Goal: Transaction & Acquisition: Purchase product/service

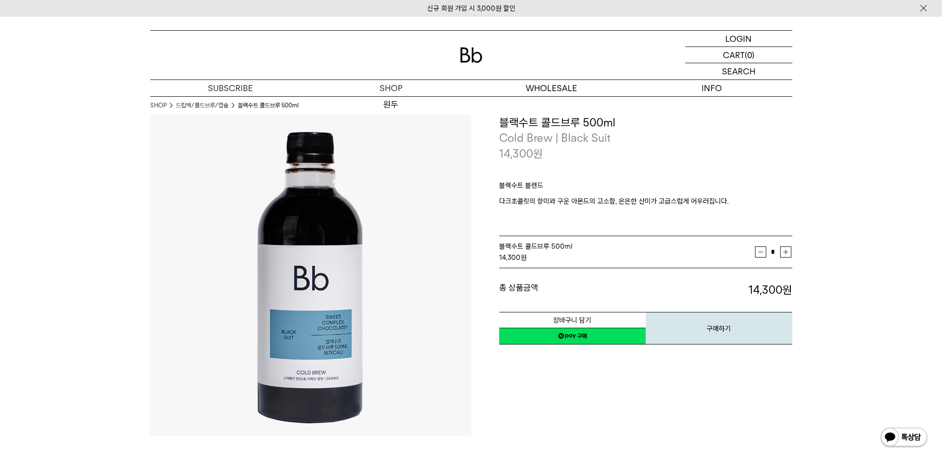
drag, startPoint x: 907, startPoint y: 133, endPoint x: 900, endPoint y: 100, distance: 33.8
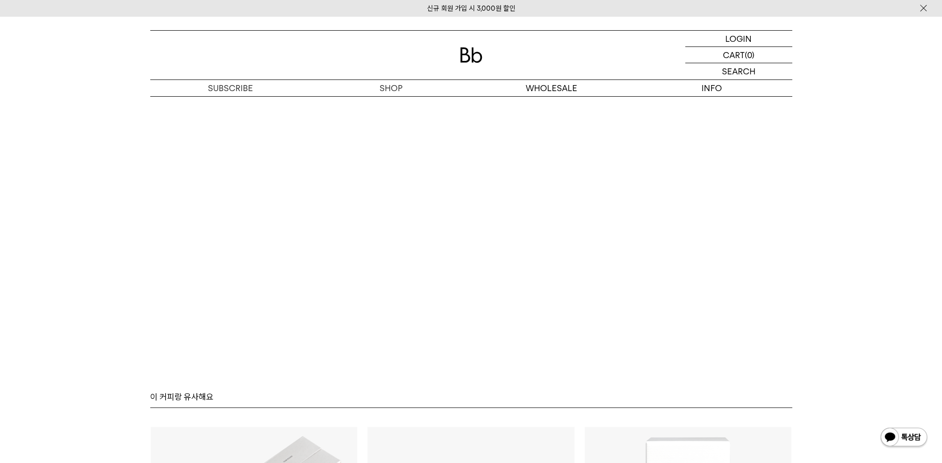
scroll to position [1731, 0]
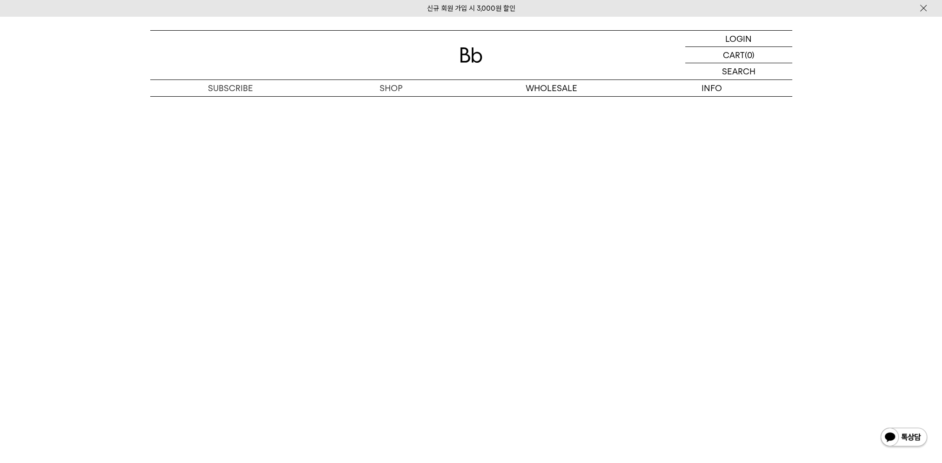
scroll to position [1650, 0]
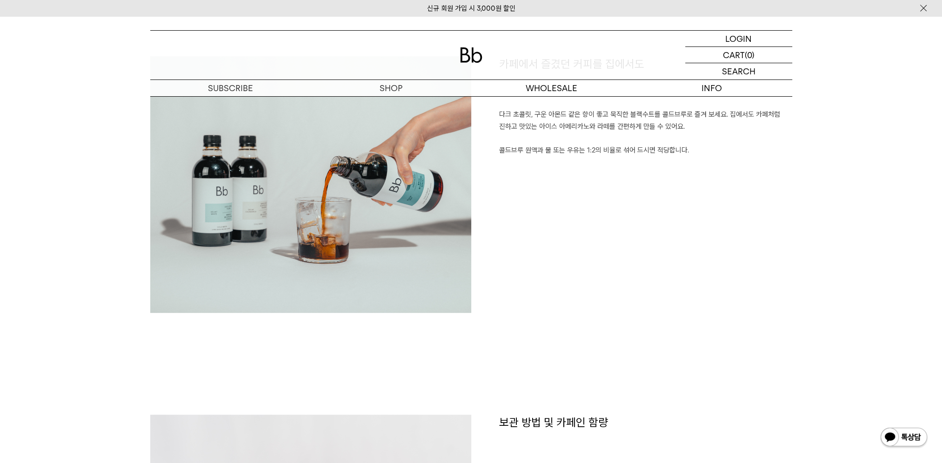
scroll to position [441, 0]
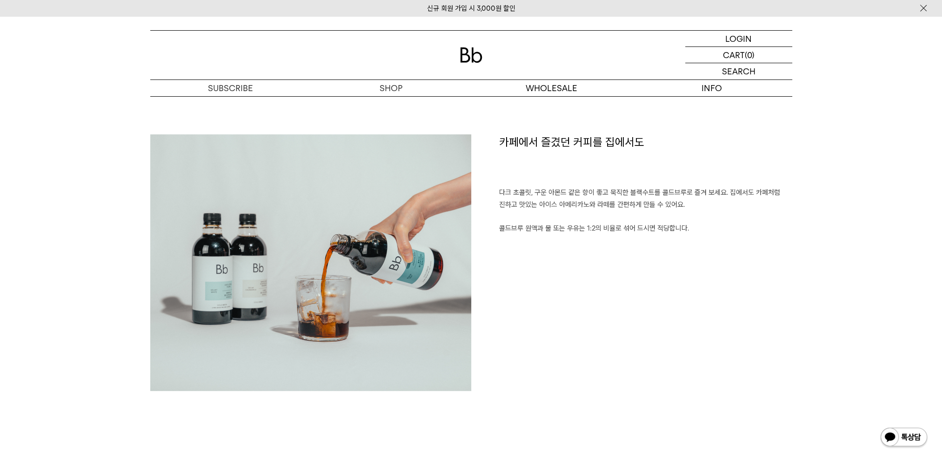
drag, startPoint x: 588, startPoint y: 276, endPoint x: 567, endPoint y: 285, distance: 22.3
click at [567, 285] on div "카페에서 즐겼던 커피를 집에서도 다크 초콜릿, 구운 아몬드 같은 향이 좋고 묵직한 블랙수트를 콜드브루로 즐겨 보세요. 집에서도 카페처럼 진하고…" at bounding box center [631, 267] width 321 height 266
click at [581, 282] on div "카페에서 즐겼던 커피를 집에서도 다크 초콜릿, 구운 아몬드 같은 향이 좋고 묵직한 블랙수트를 콜드브루로 즐겨 보세요. 집에서도 카페처럼 진하고…" at bounding box center [631, 267] width 321 height 266
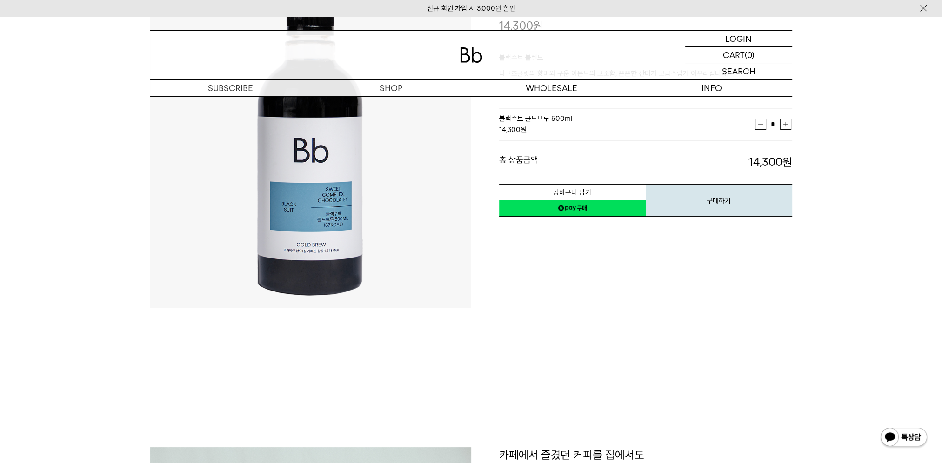
scroll to position [69, 0]
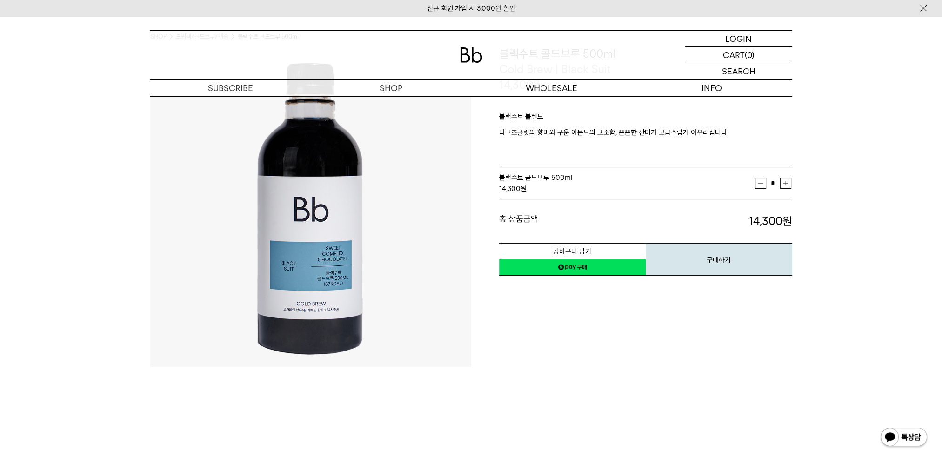
click at [588, 271] on link "네이버페이 구매하기" at bounding box center [572, 267] width 147 height 17
